Goal: Transaction & Acquisition: Purchase product/service

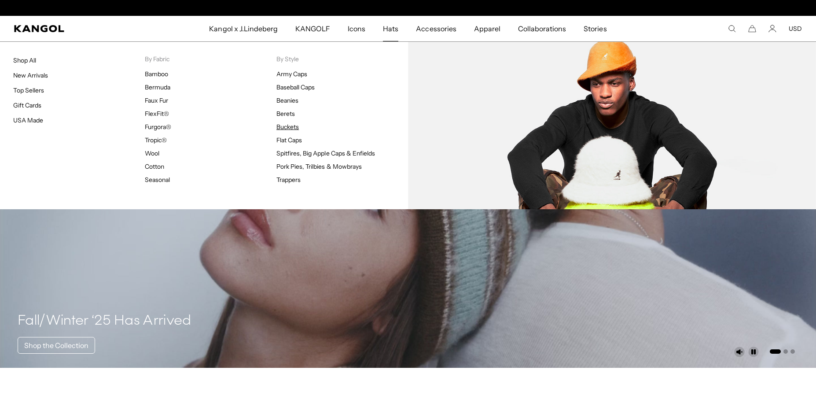
scroll to position [0, 181]
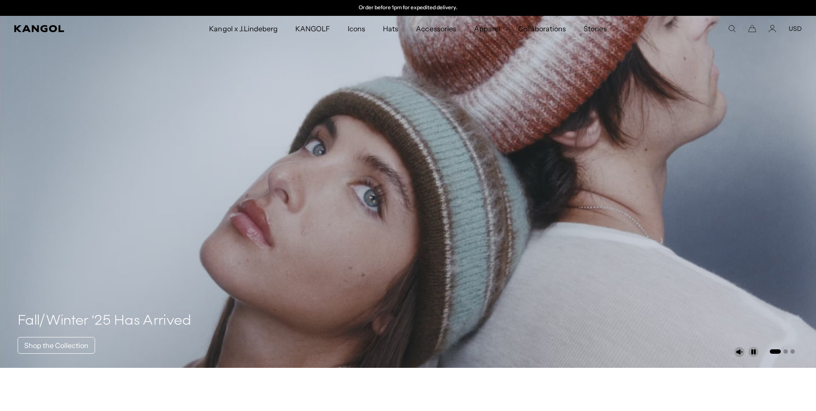
click at [391, 29] on span "Hats" at bounding box center [390, 29] width 15 height 26
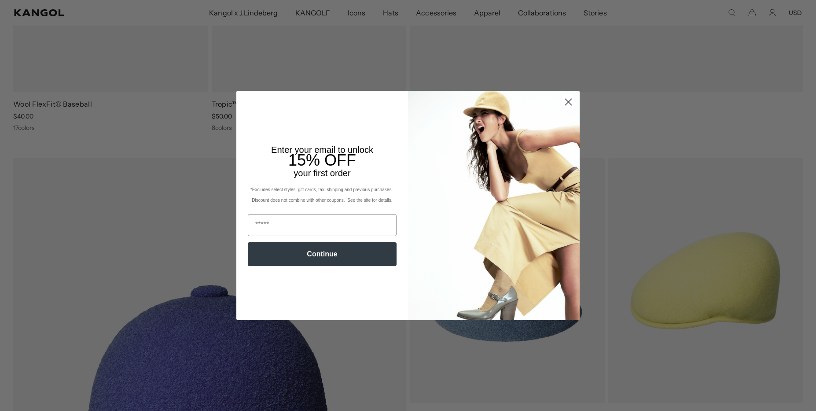
scroll to position [0, 181]
click at [569, 97] on circle "Close dialog" at bounding box center [568, 102] width 15 height 15
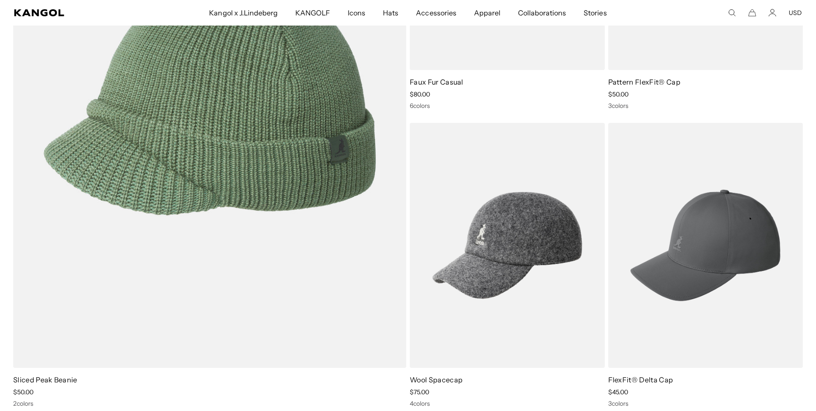
scroll to position [0, 0]
